Goal: Check status: Check status

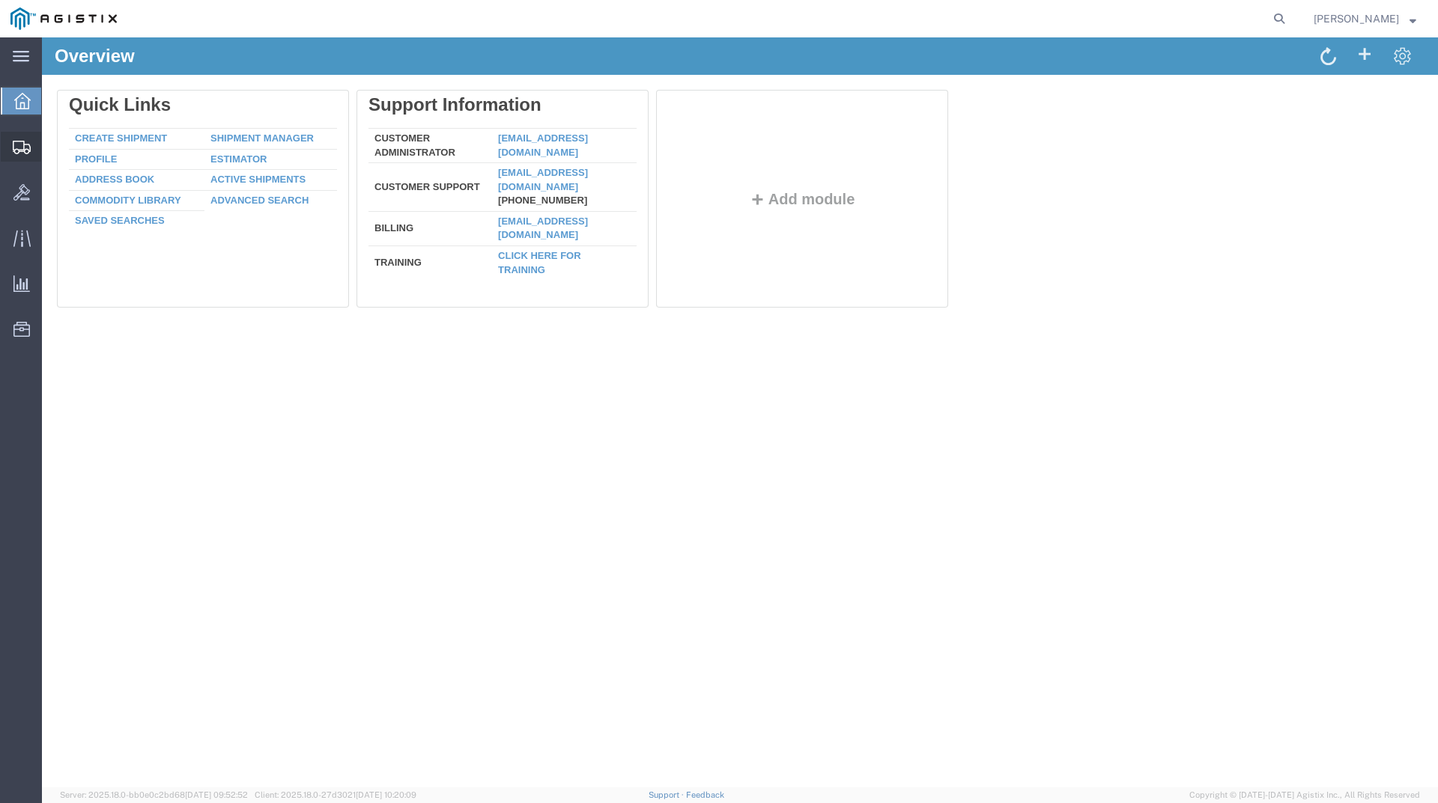
click at [52, 145] on span "Shipments" at bounding box center [46, 147] width 10 height 30
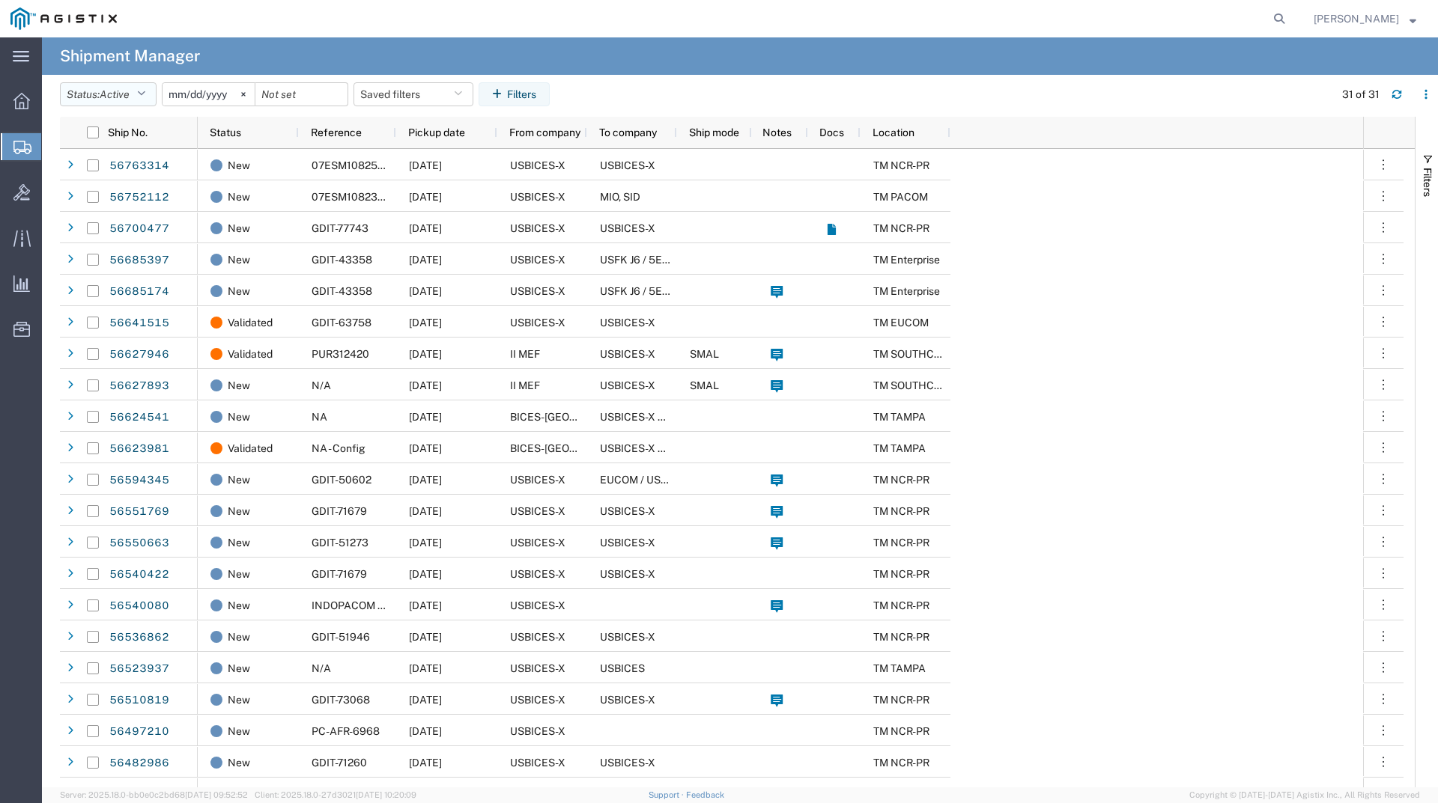
click at [155, 89] on button "Status: Active" at bounding box center [108, 94] width 97 height 24
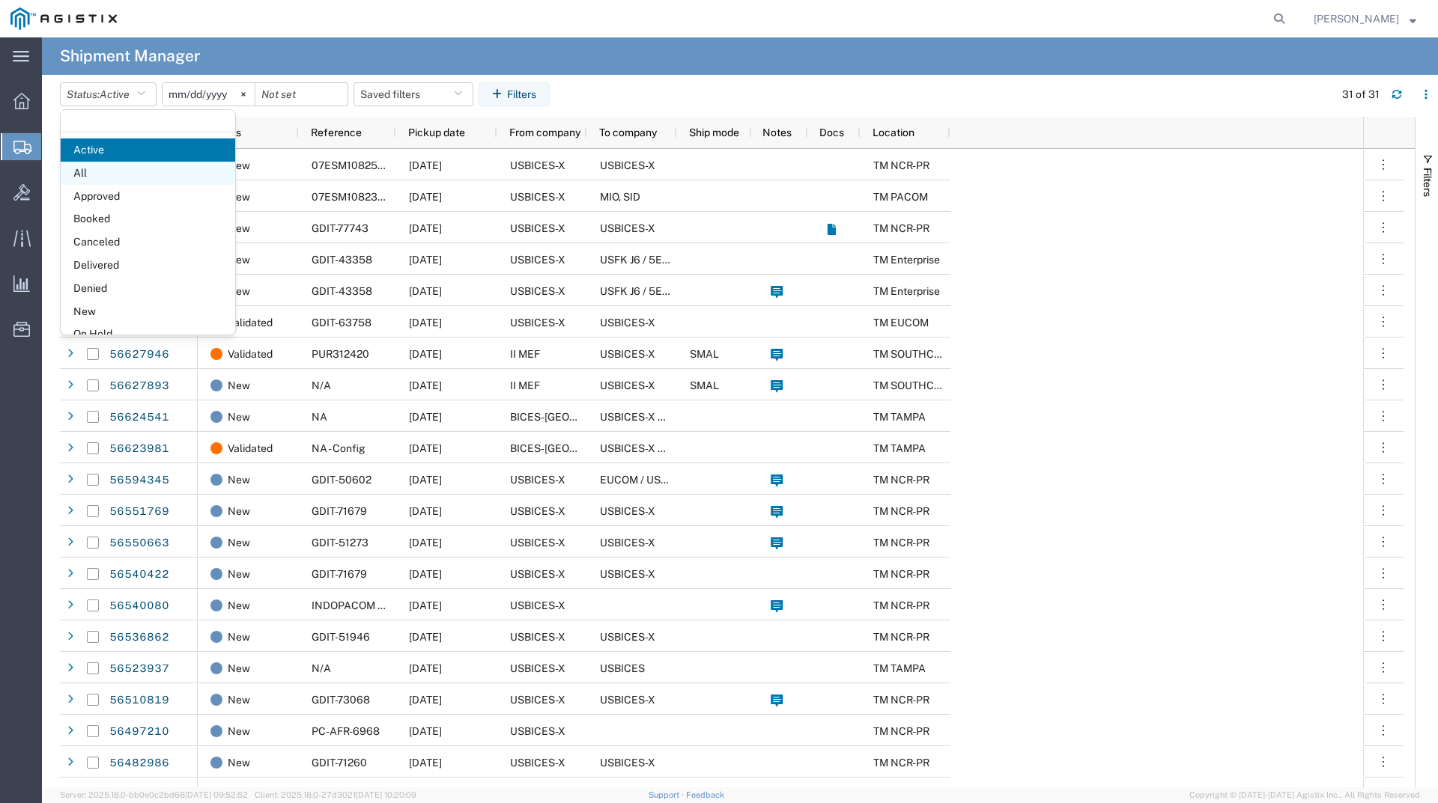
click at [112, 181] on span "All" at bounding box center [148, 173] width 174 height 23
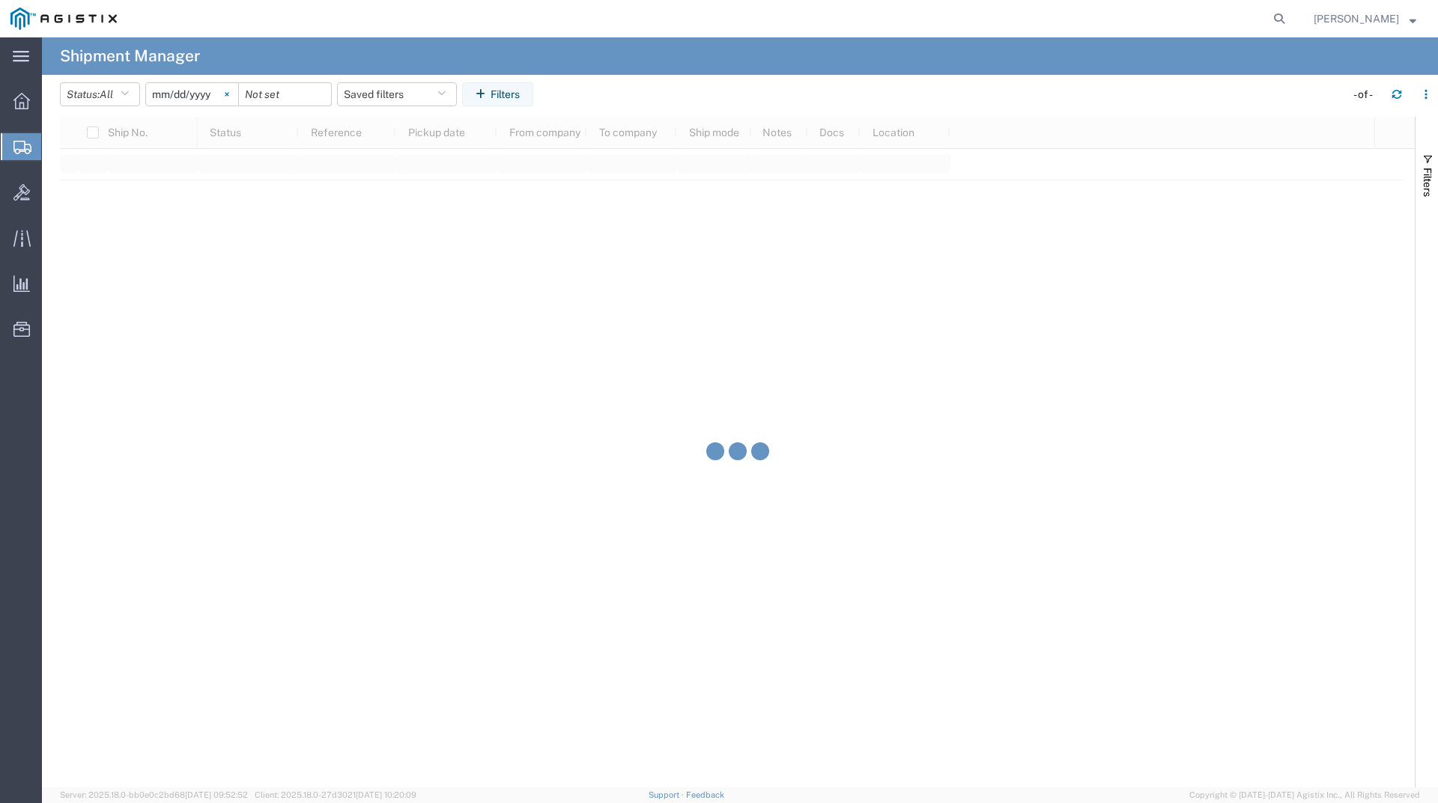
click at [236, 94] on svg-icon at bounding box center [227, 94] width 22 height 22
click at [519, 91] on button "Filters" at bounding box center [497, 94] width 71 height 24
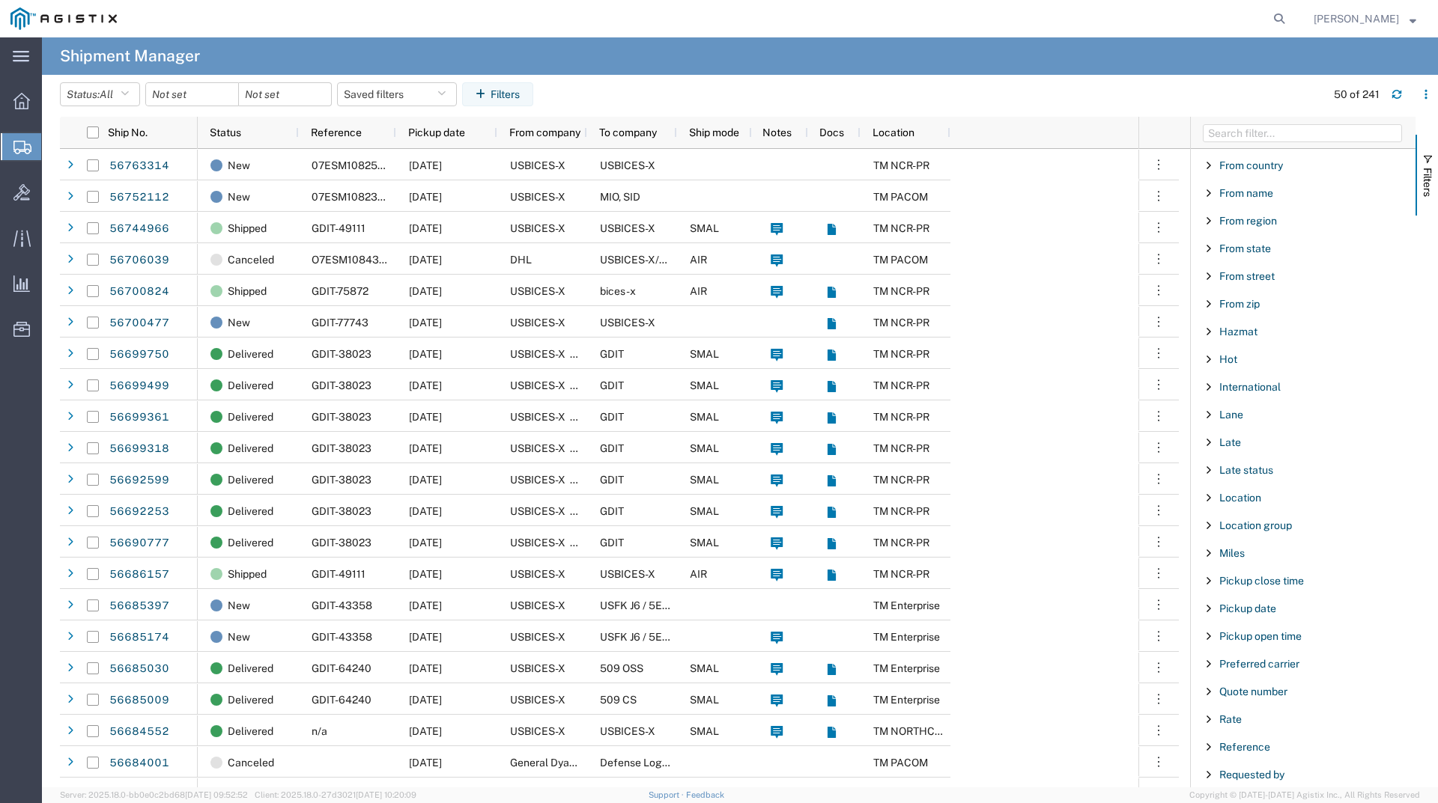
scroll to position [598, 0]
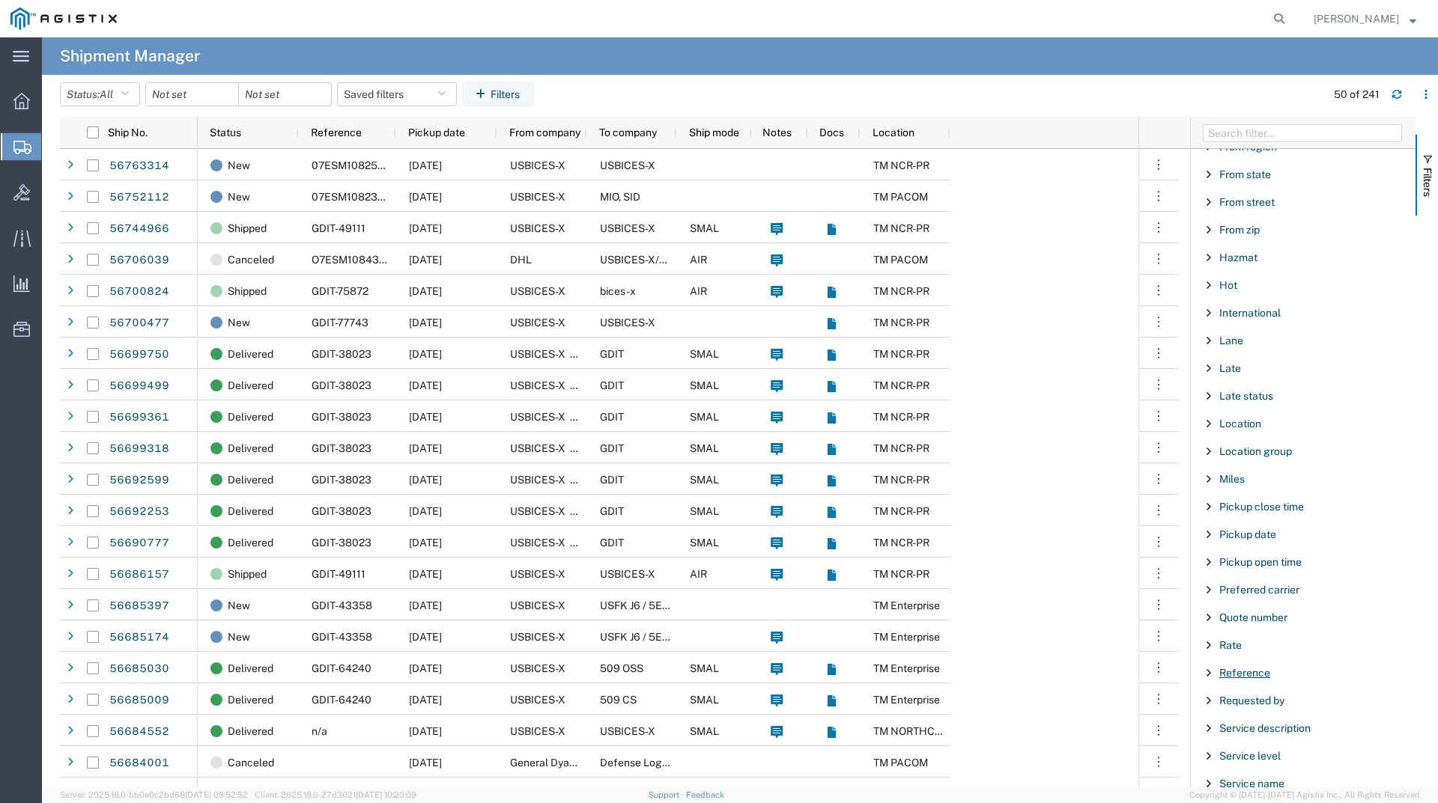
click at [1226, 674] on span "Reference" at bounding box center [1244, 673] width 51 height 12
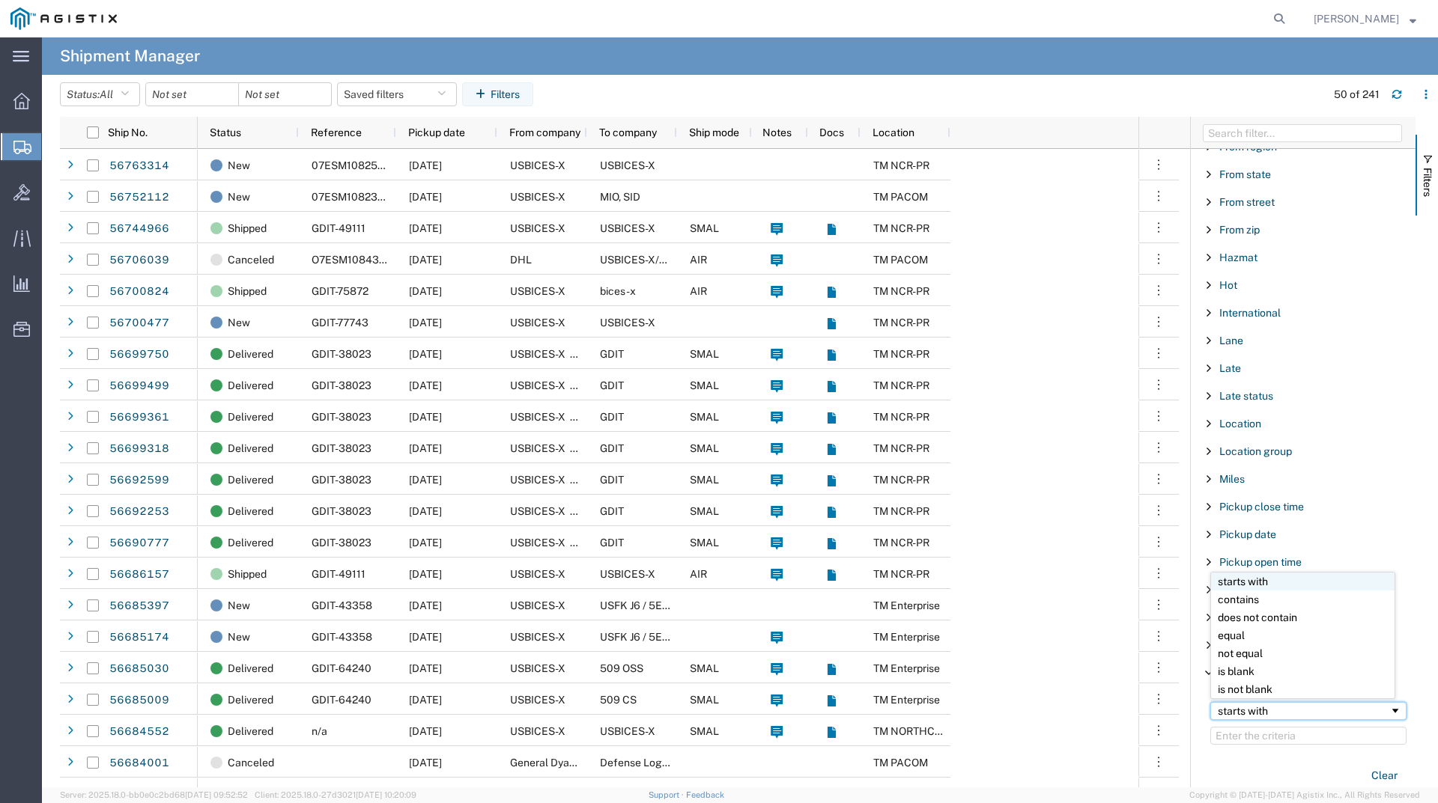
click at [1249, 708] on div "starts with" at bounding box center [1302, 711] width 171 height 12
click at [1269, 739] on input "Filter Value" at bounding box center [1308, 736] width 196 height 18
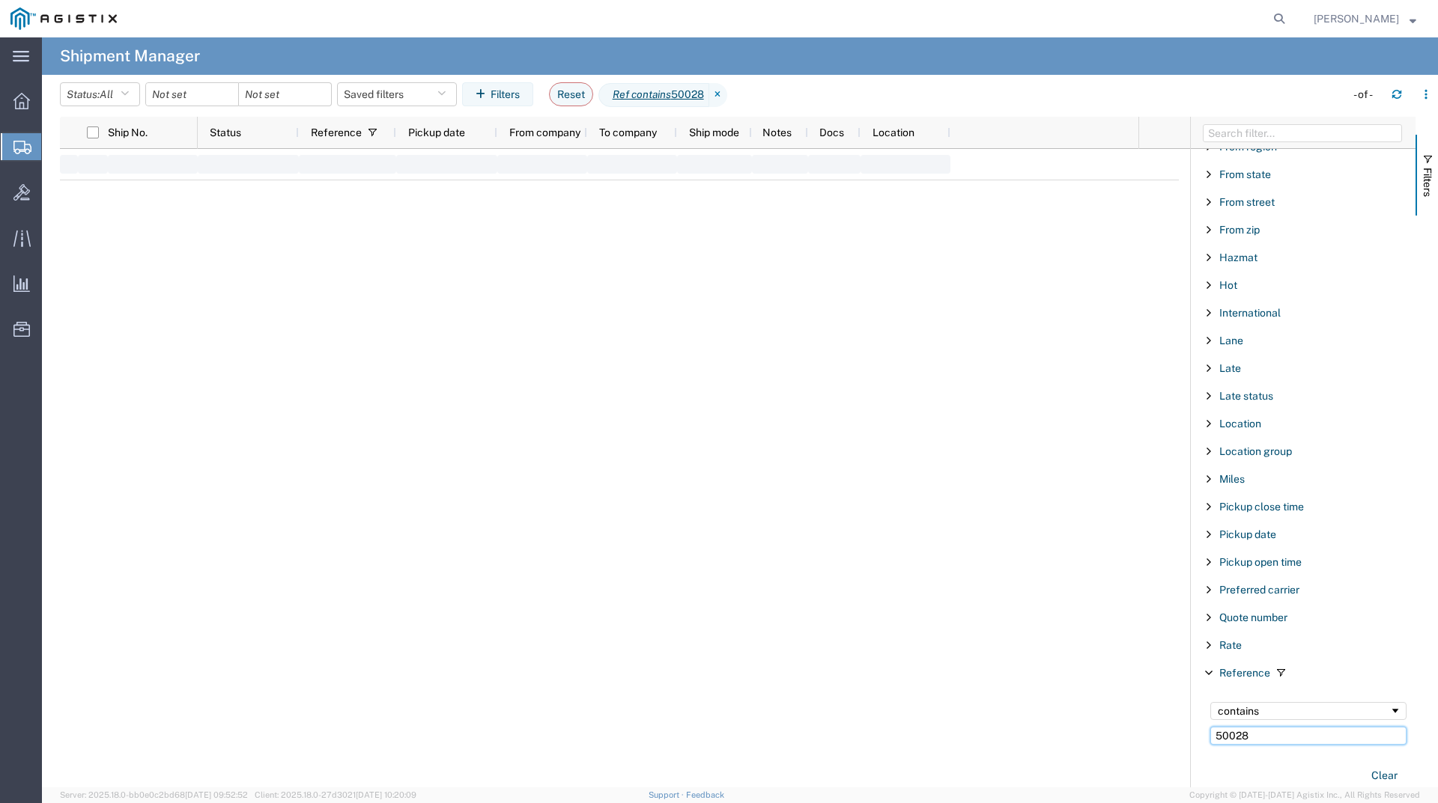
type input "50028"
click at [726, 91] on icon at bounding box center [718, 95] width 18 height 24
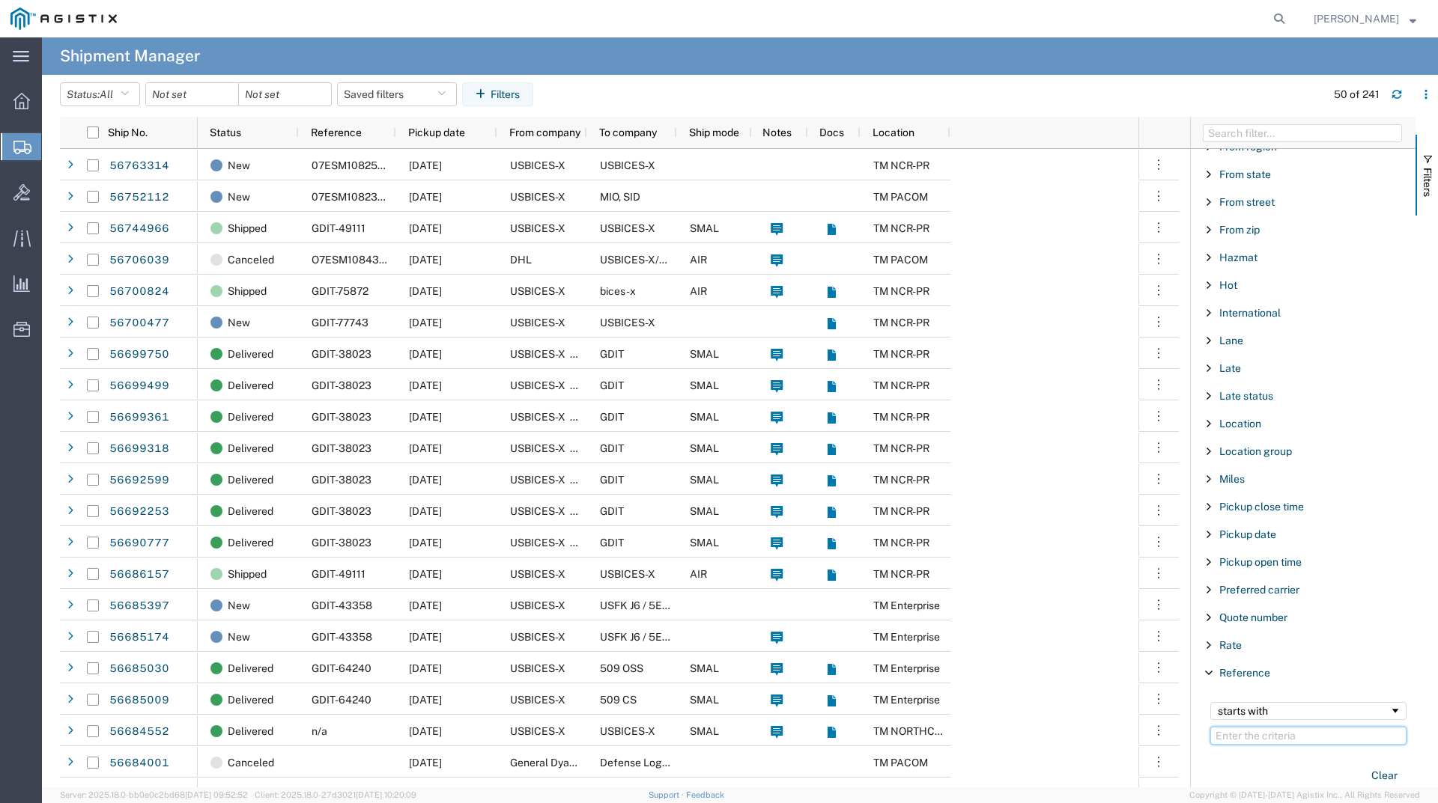
click at [1262, 734] on input "Filter Value" at bounding box center [1308, 736] width 196 height 18
click at [1274, 717] on div "starts with" at bounding box center [1308, 711] width 196 height 18
click at [1281, 735] on input "Filter Value" at bounding box center [1308, 736] width 196 height 18
type input "50872"
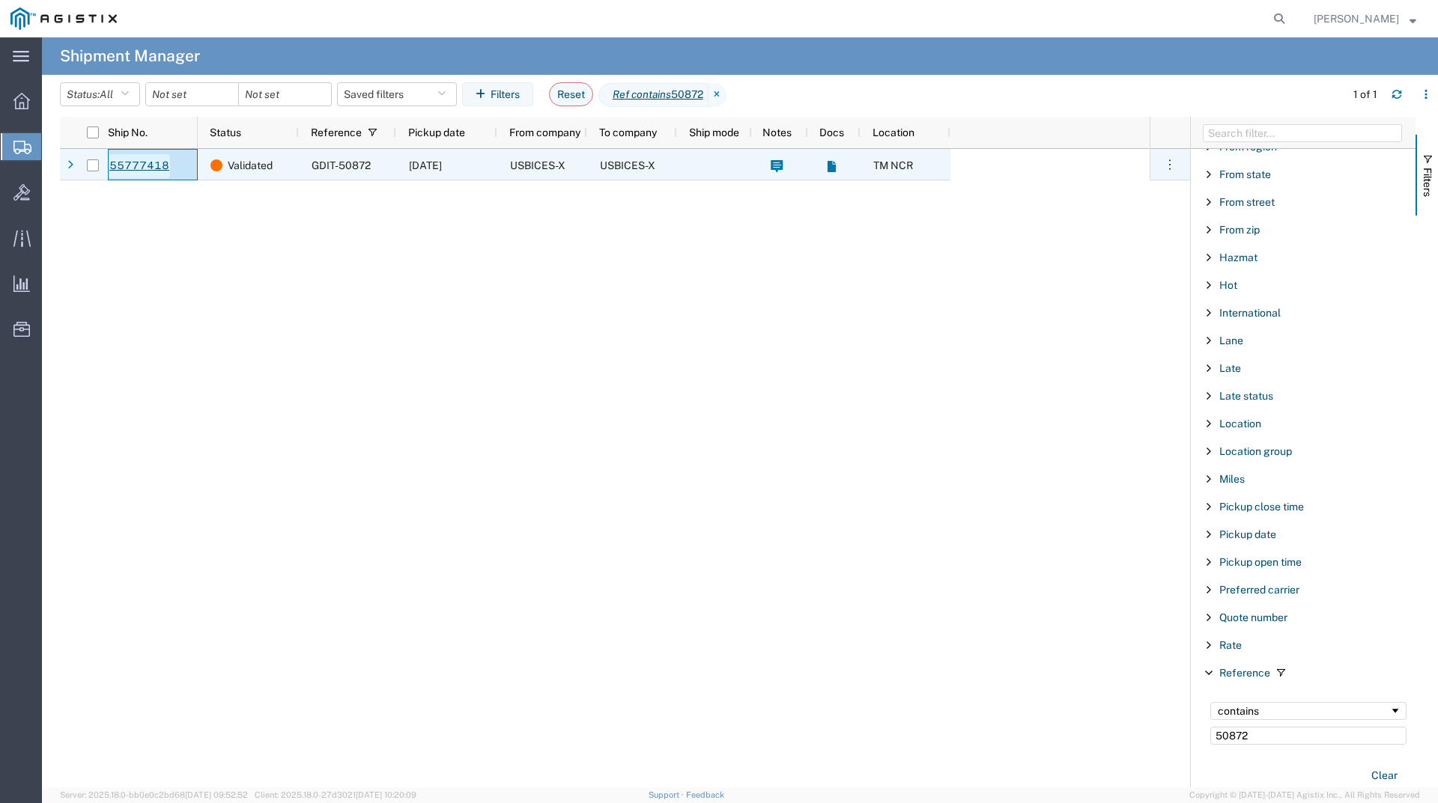
click at [136, 171] on link "55777418" at bounding box center [139, 166] width 61 height 24
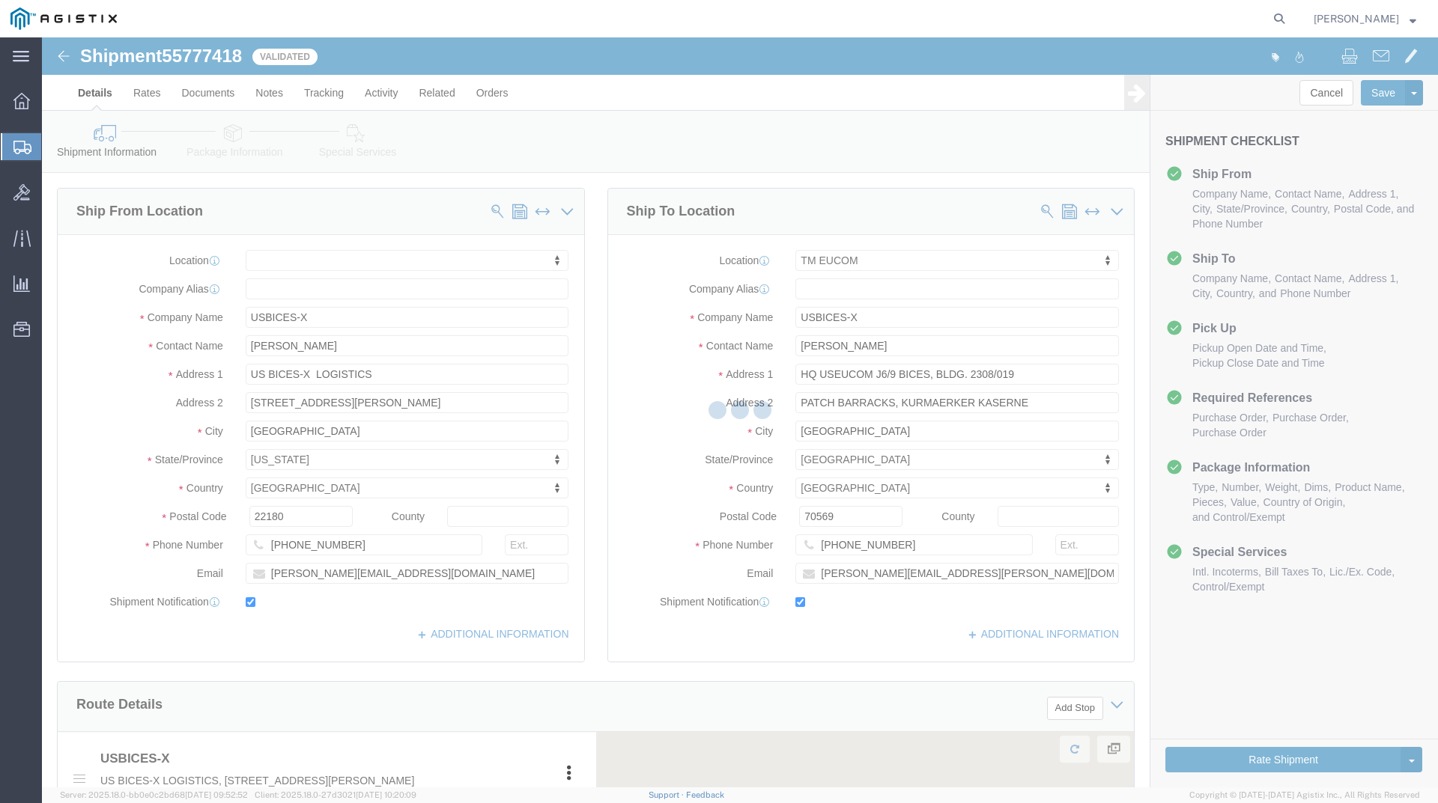
select select
select select "34238"
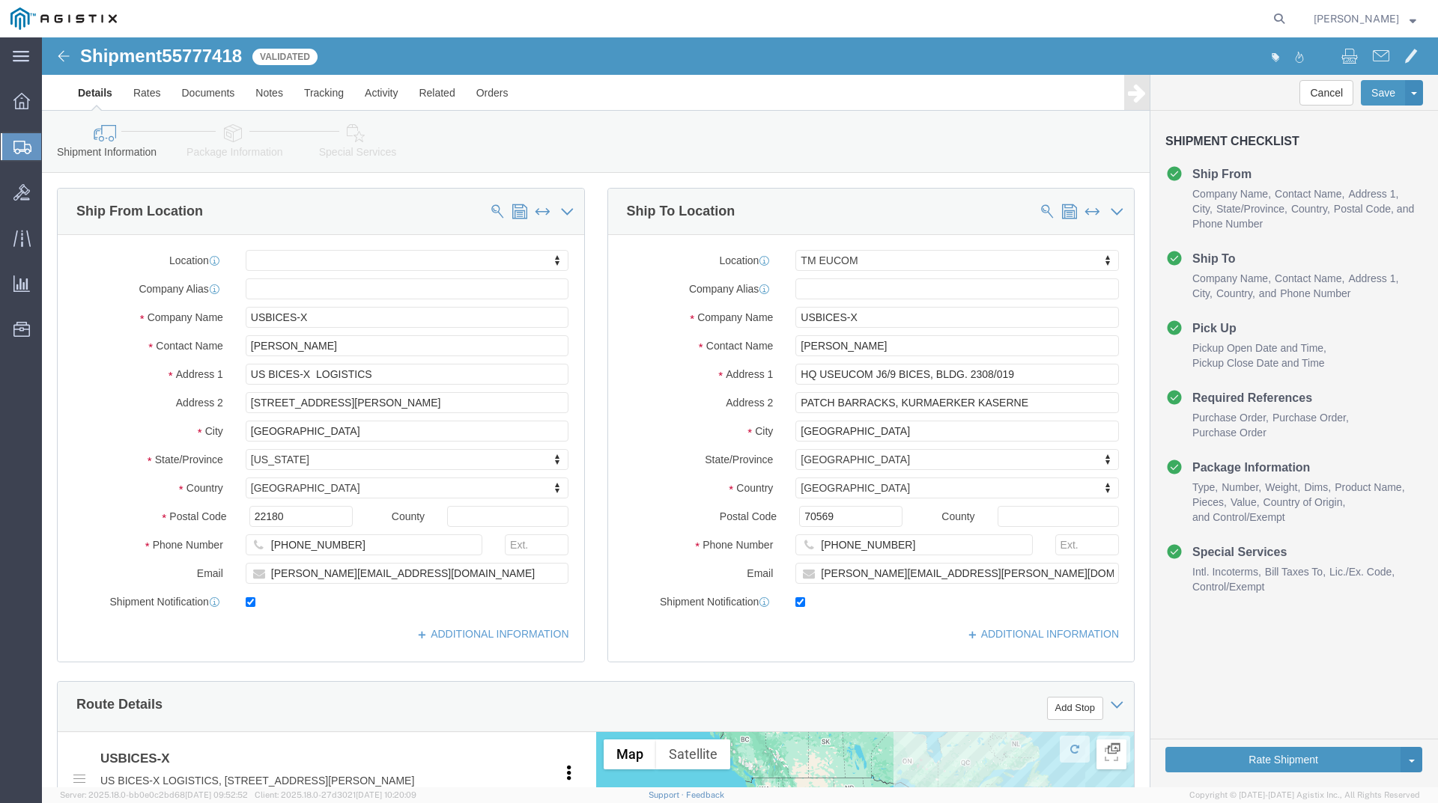
scroll to position [299, 0]
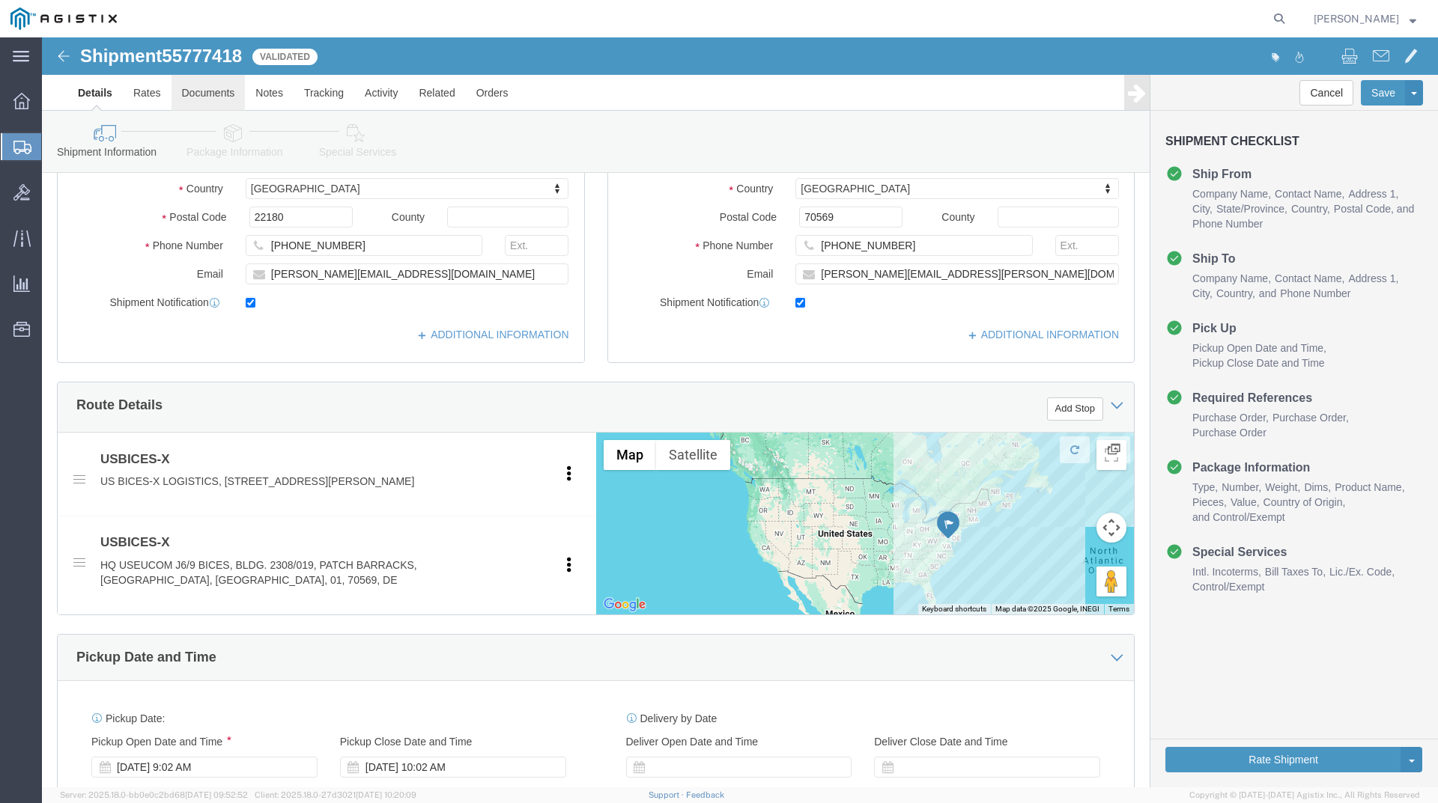
click link "Documents"
